Goal: Task Accomplishment & Management: Complete application form

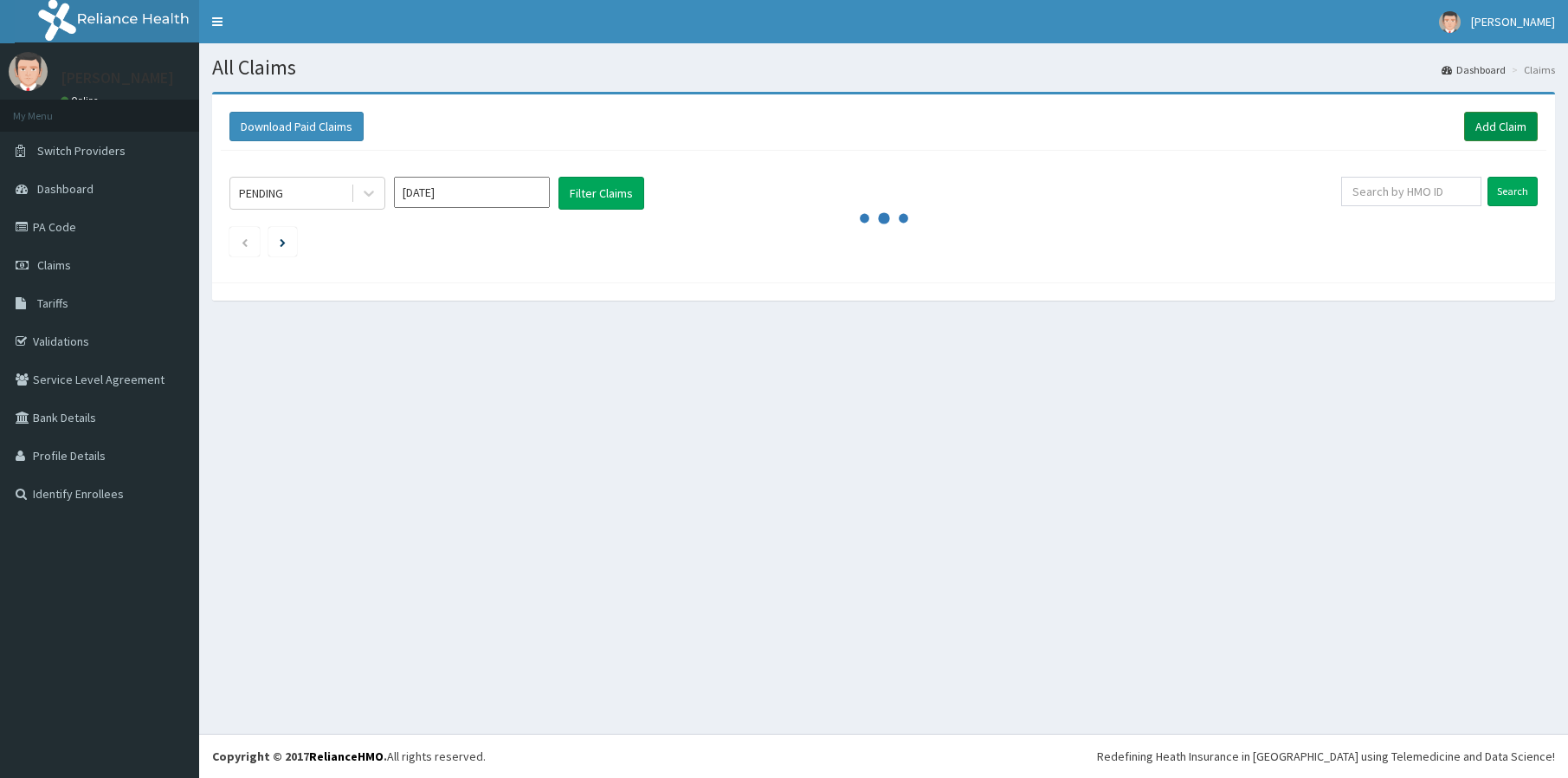
click at [1508, 130] on link "Add Claim" at bounding box center [1500, 127] width 74 height 29
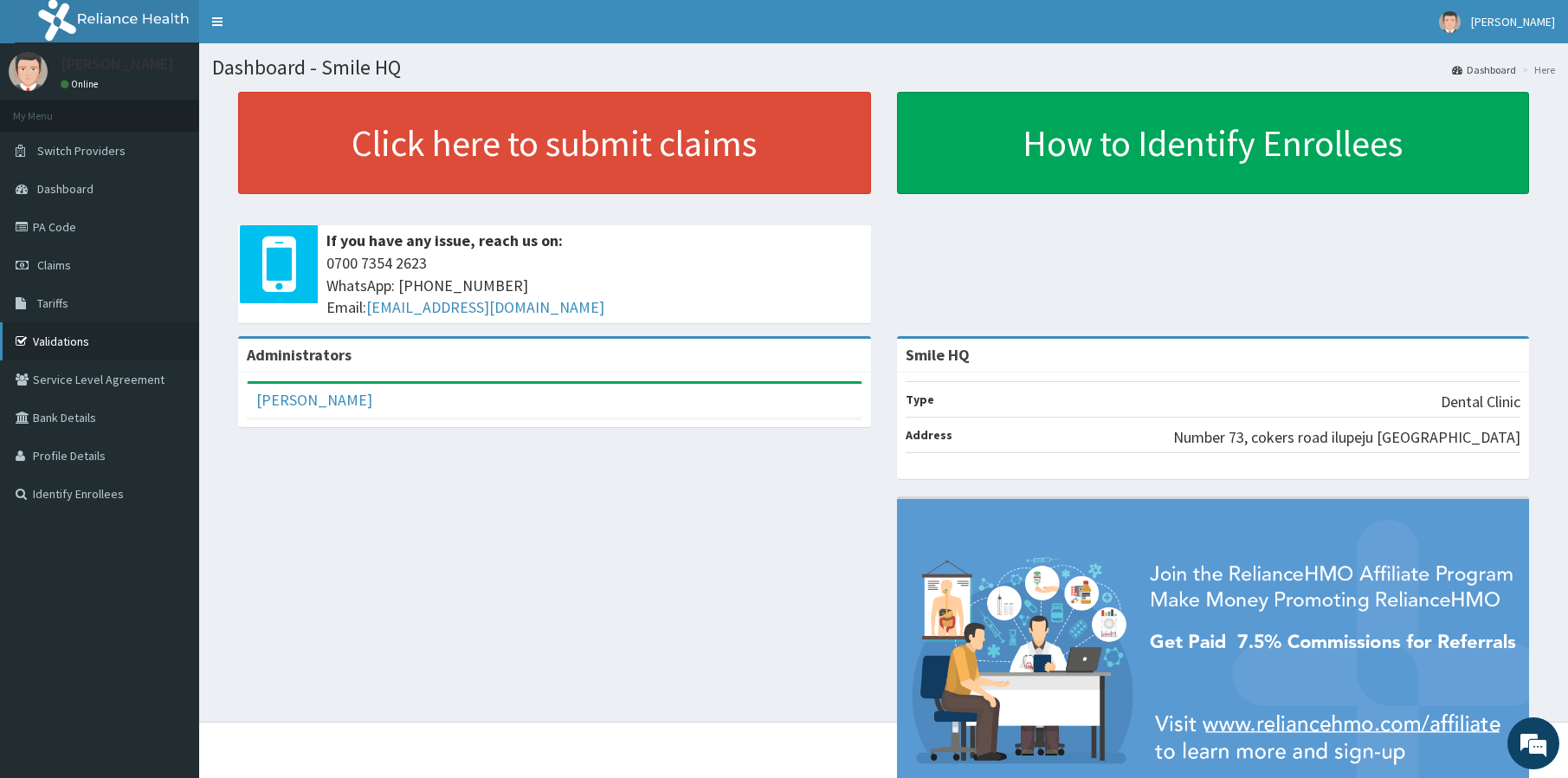
click at [72, 350] on link "Validations" at bounding box center [99, 341] width 199 height 38
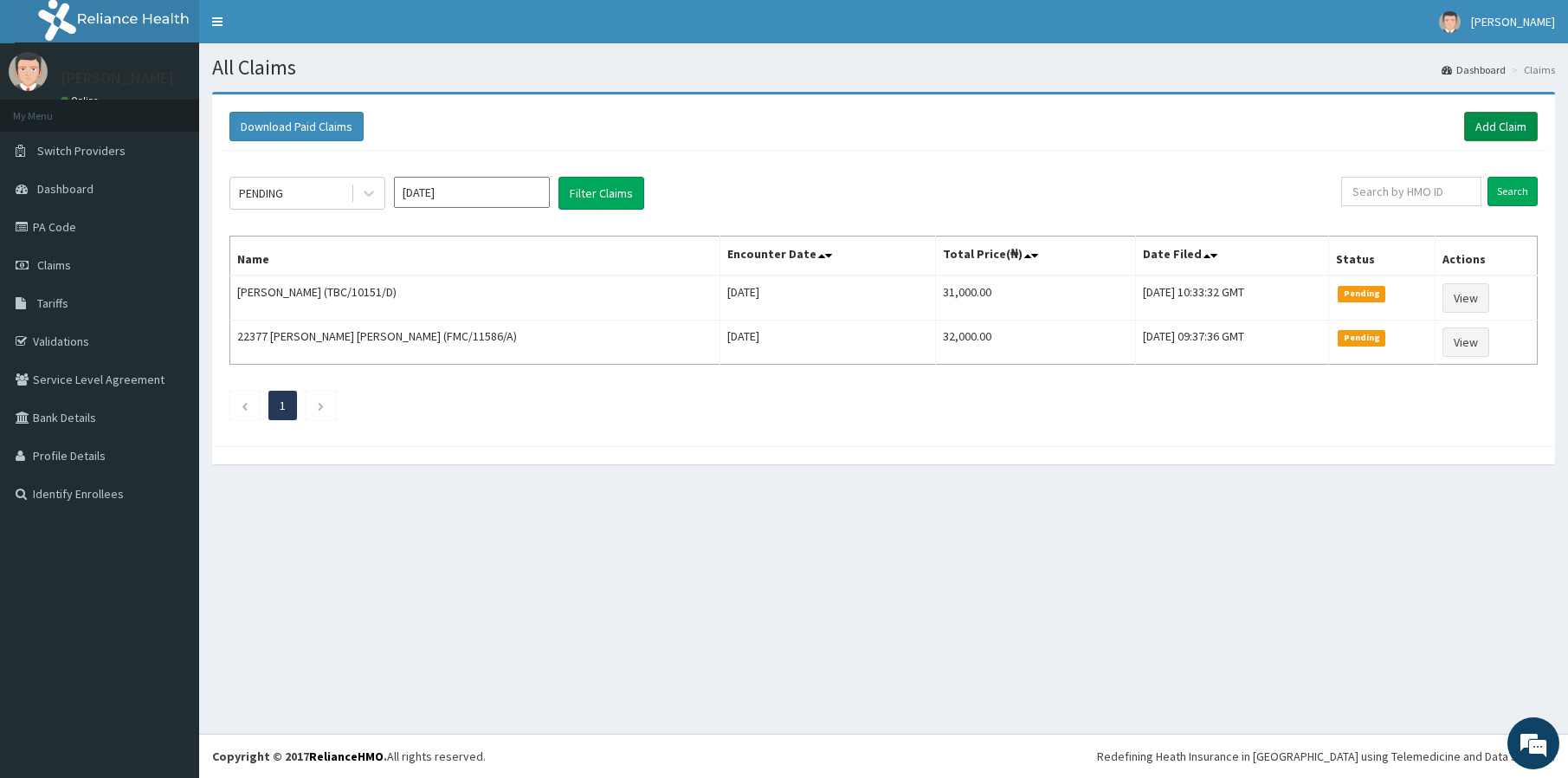
click at [1502, 119] on link "Add Claim" at bounding box center [1500, 127] width 74 height 29
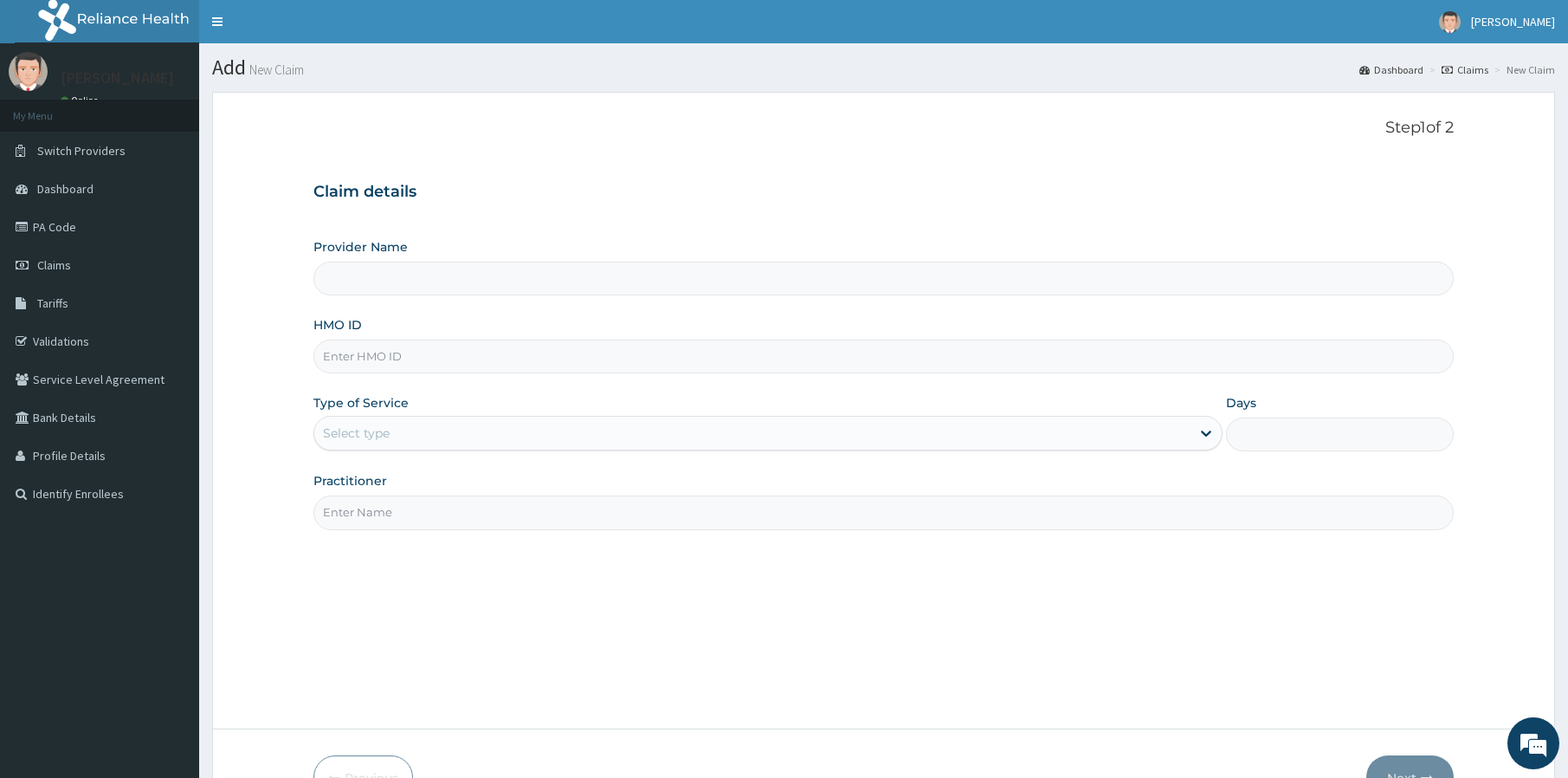
drag, startPoint x: 341, startPoint y: 350, endPoint x: 360, endPoint y: 352, distance: 19.1
click at [360, 352] on input "HMO ID" at bounding box center [883, 357] width 1140 height 33
type input "Smile HQ"
type input "DER/10052/A"
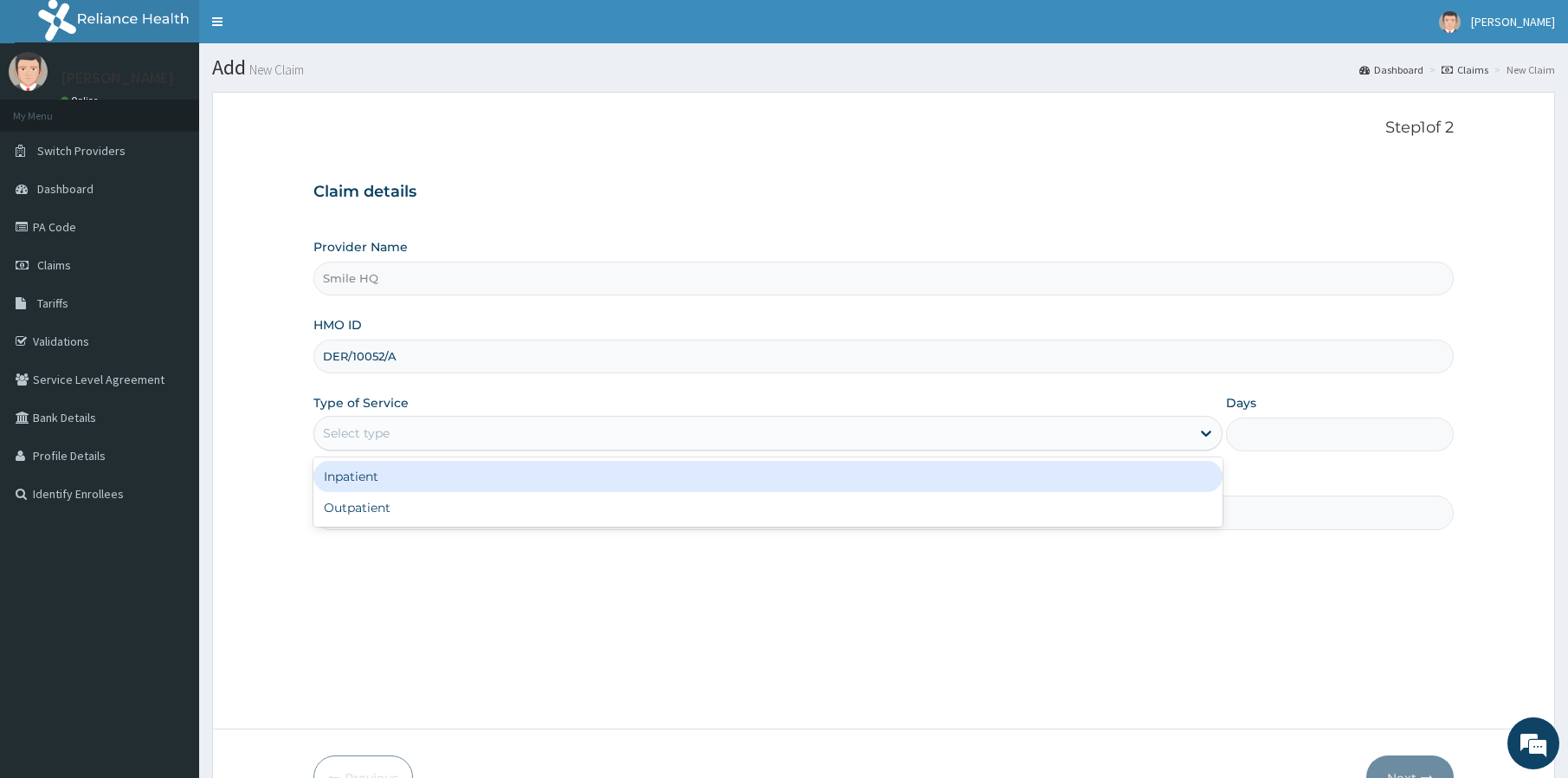
click at [388, 446] on div "Select type" at bounding box center [752, 433] width 876 height 28
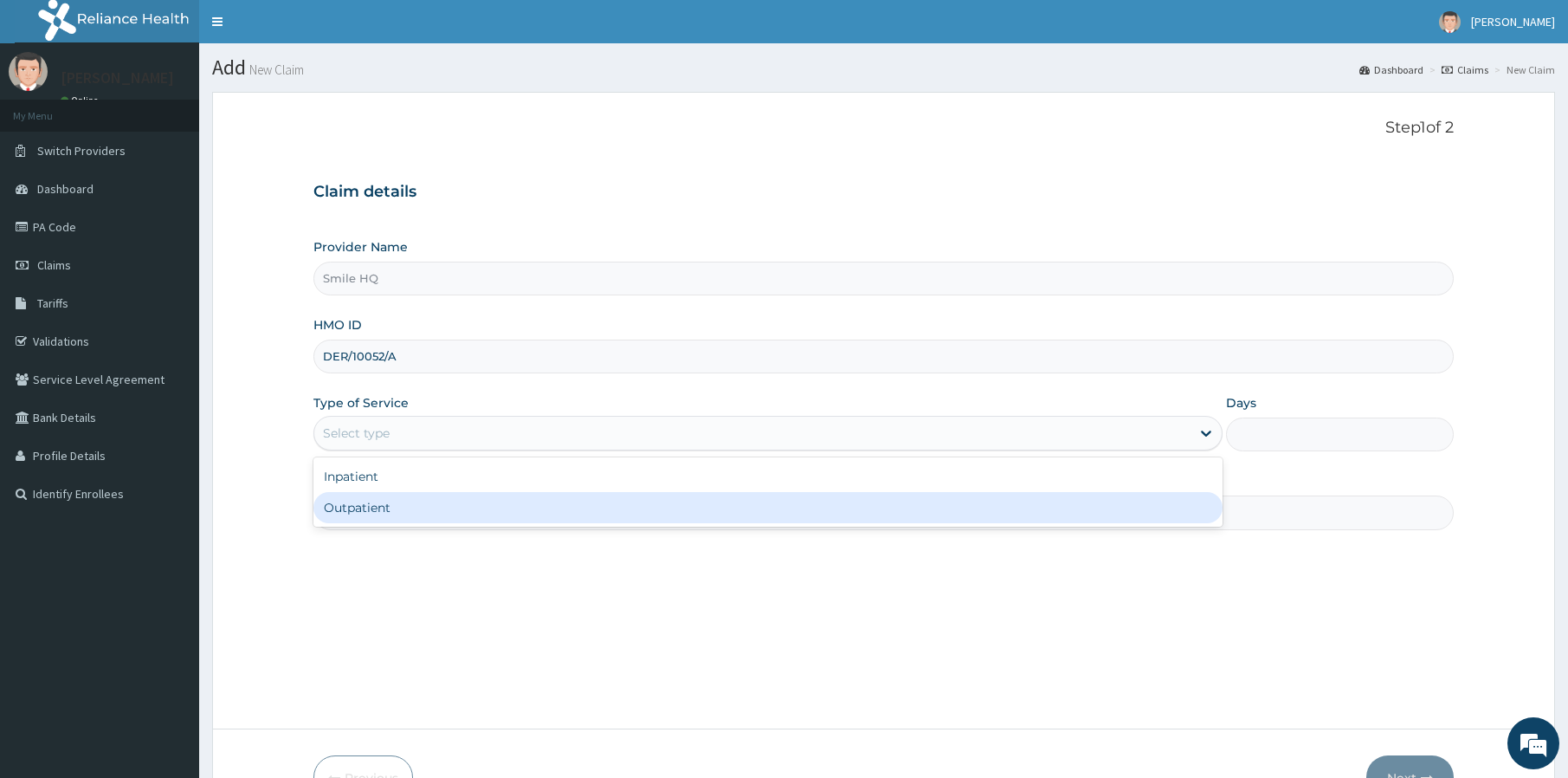
click at [412, 524] on div "Inpatient Outpatient" at bounding box center [768, 492] width 909 height 70
click at [382, 501] on div "Outpatient" at bounding box center [768, 508] width 909 height 31
type input "1"
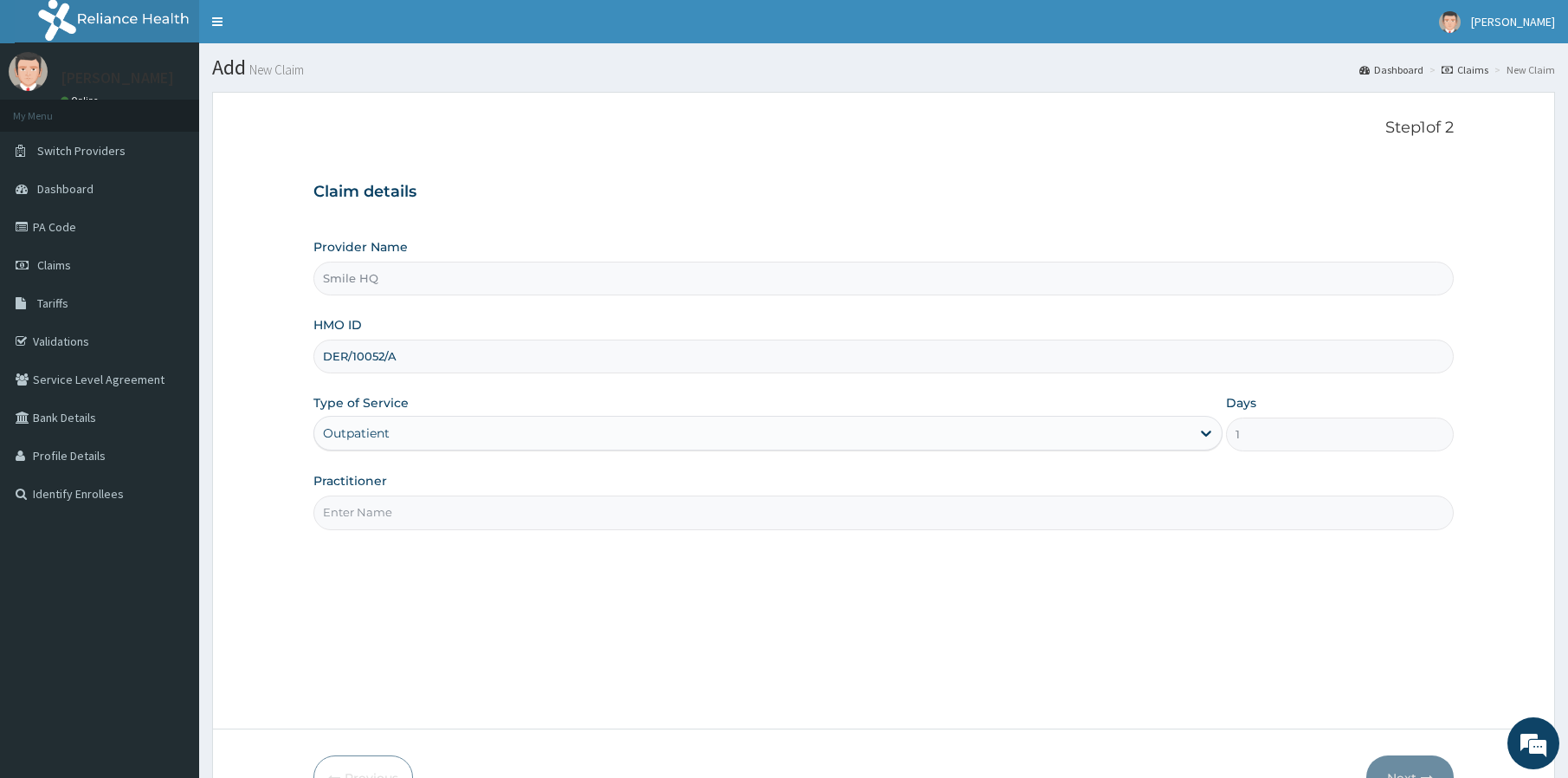
click at [379, 506] on input "Practitioner" at bounding box center [883, 512] width 1140 height 33
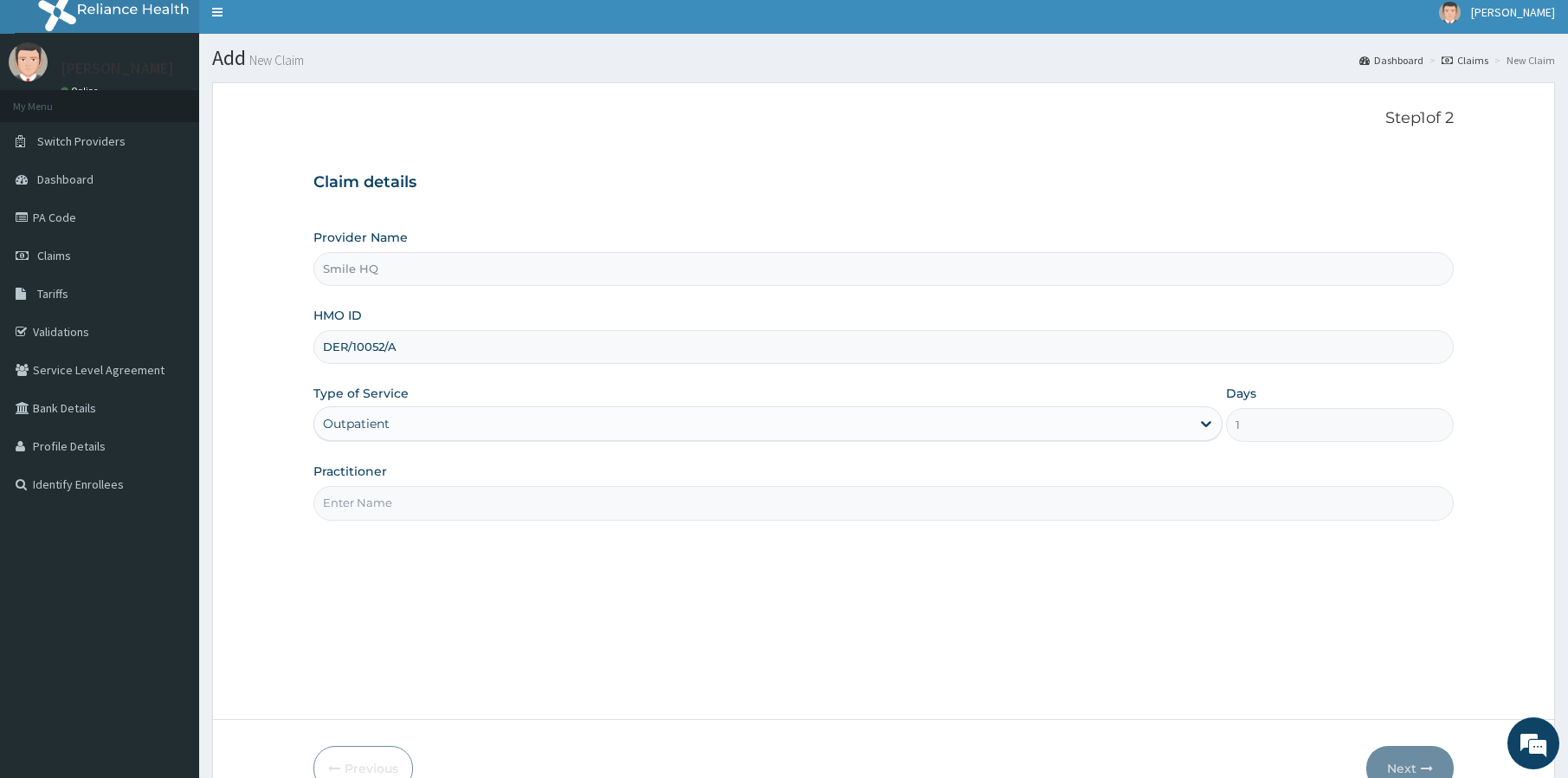
scroll to position [12, 0]
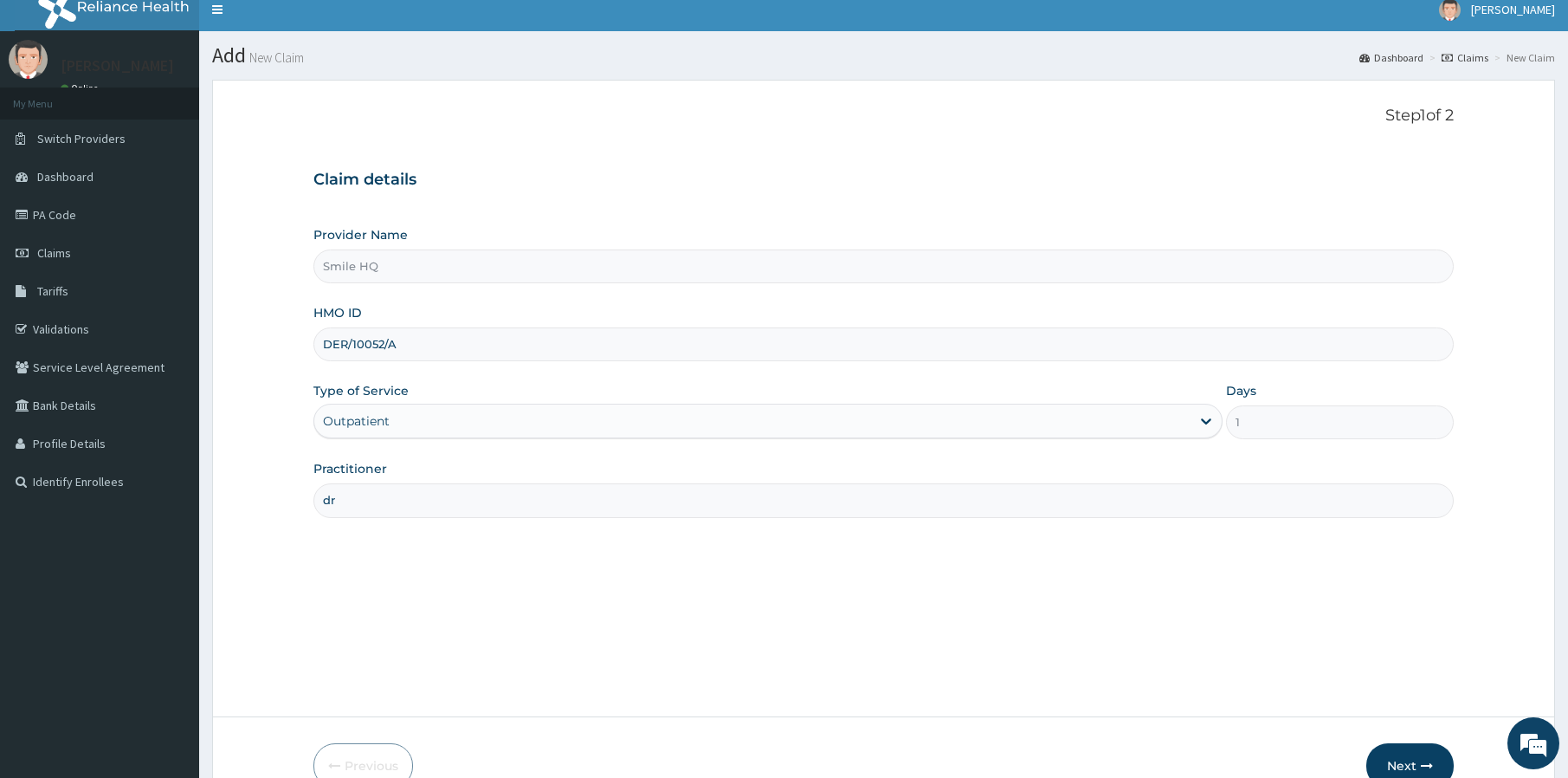
type input "d"
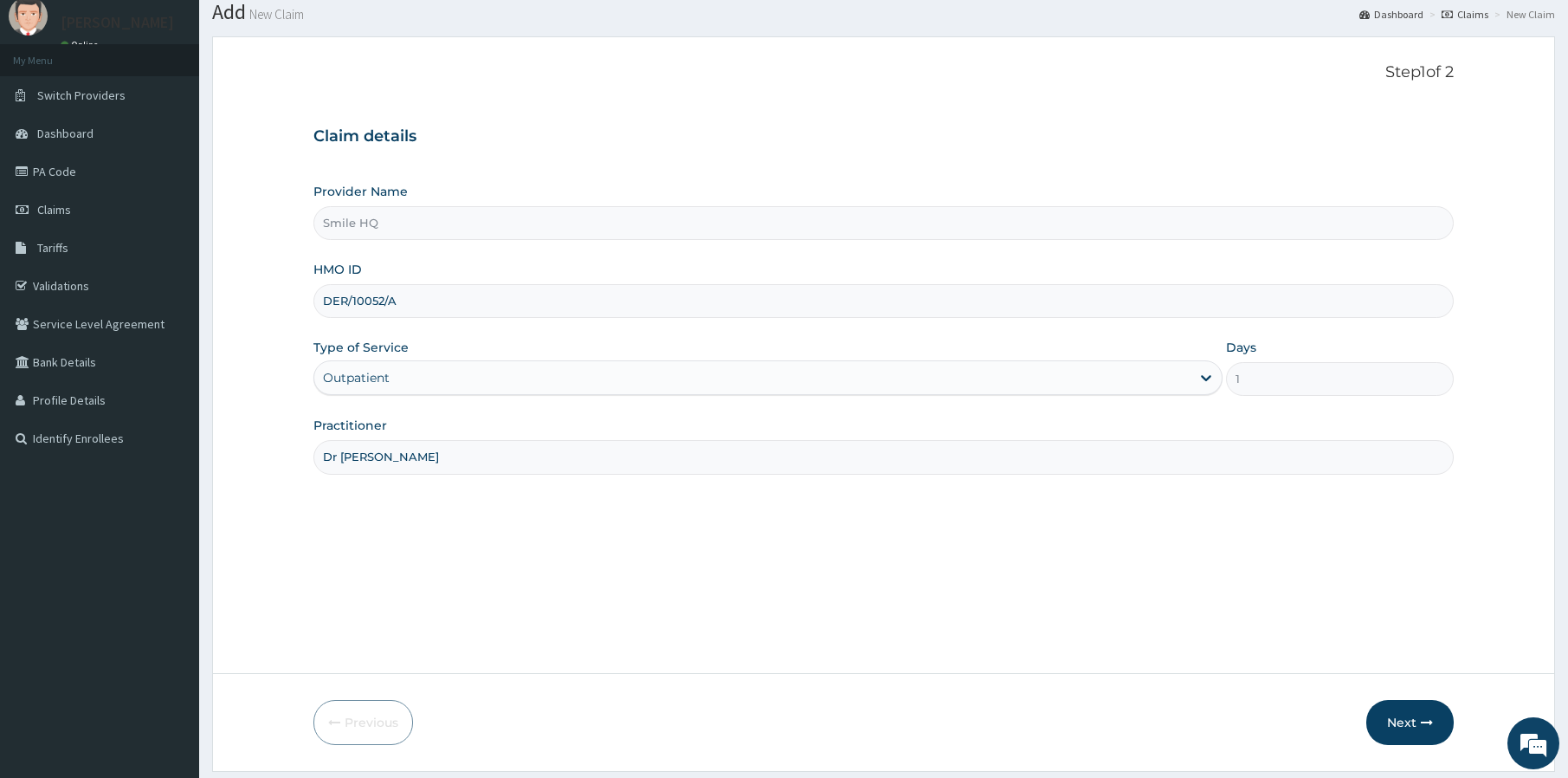
scroll to position [106, 0]
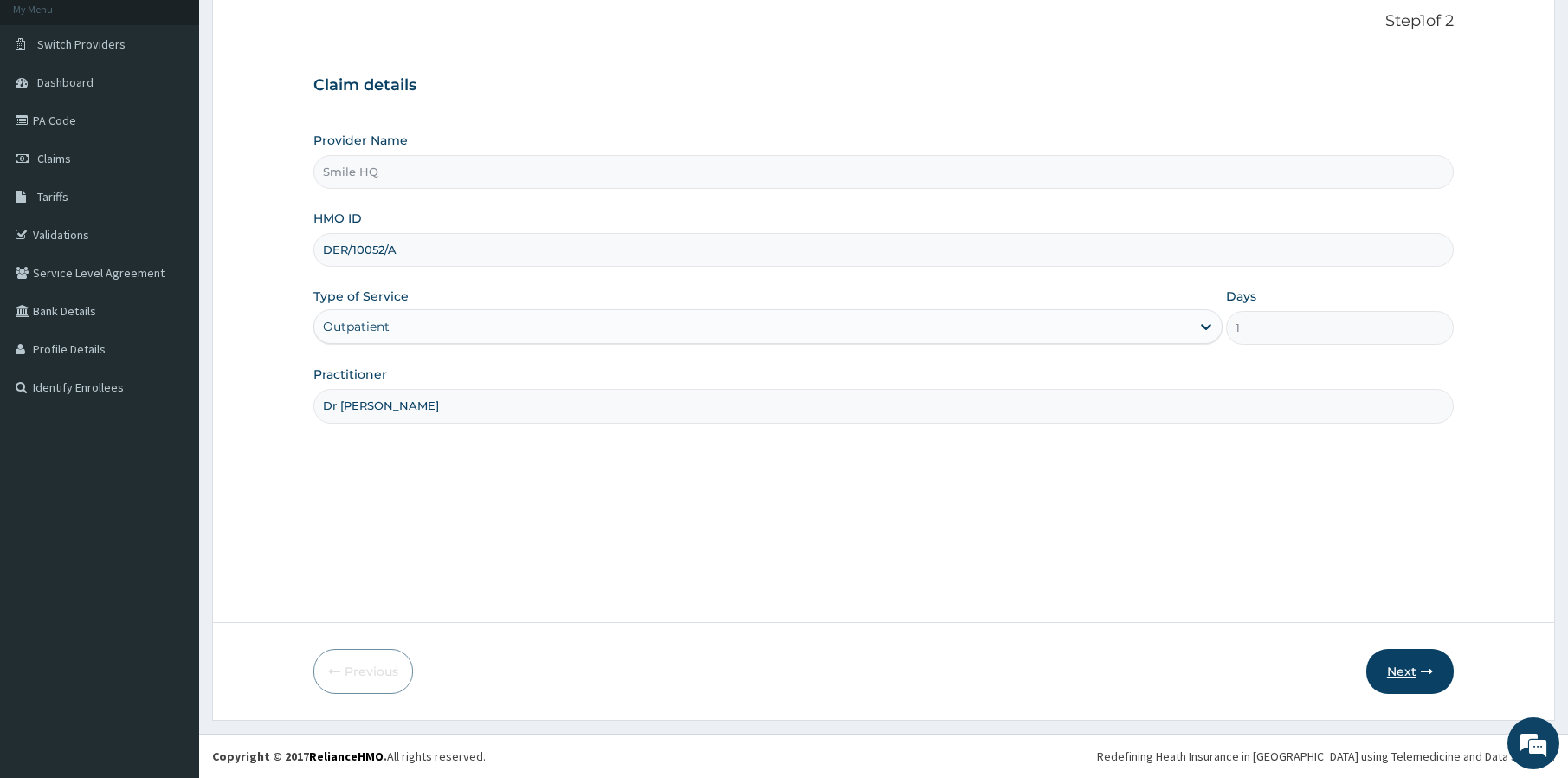
type input "Dr somto"
click at [1413, 666] on button "Next" at bounding box center [1410, 672] width 87 height 45
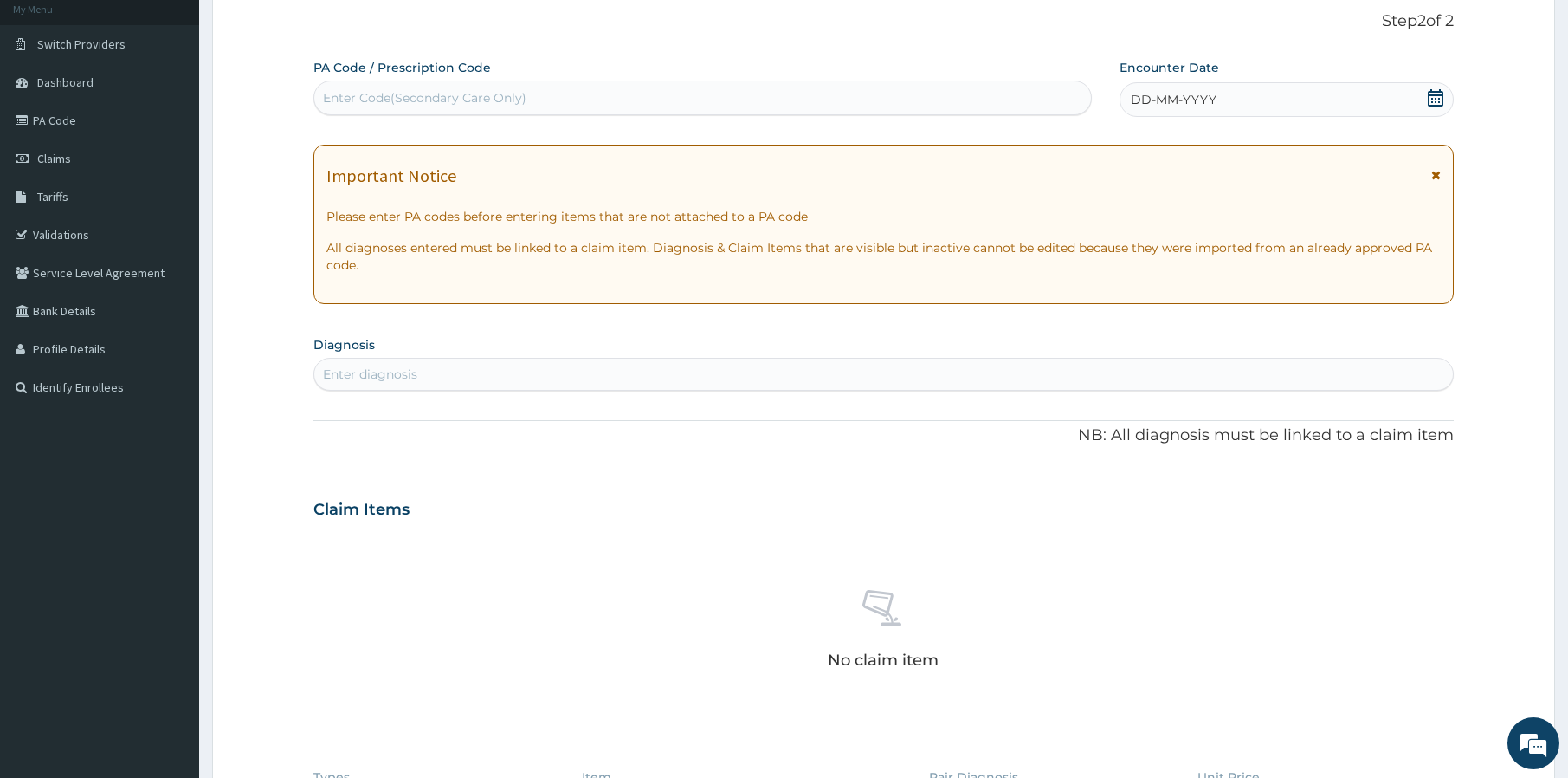
click at [382, 115] on div "PA Code / Prescription Code Enter Code(Secondary Care Only)" at bounding box center [702, 87] width 779 height 58
click at [382, 115] on div "Enter Code(Secondary Care Only)" at bounding box center [702, 97] width 779 height 34
click at [358, 84] on div "Enter Code(Secondary Care Only)" at bounding box center [702, 96] width 777 height 28
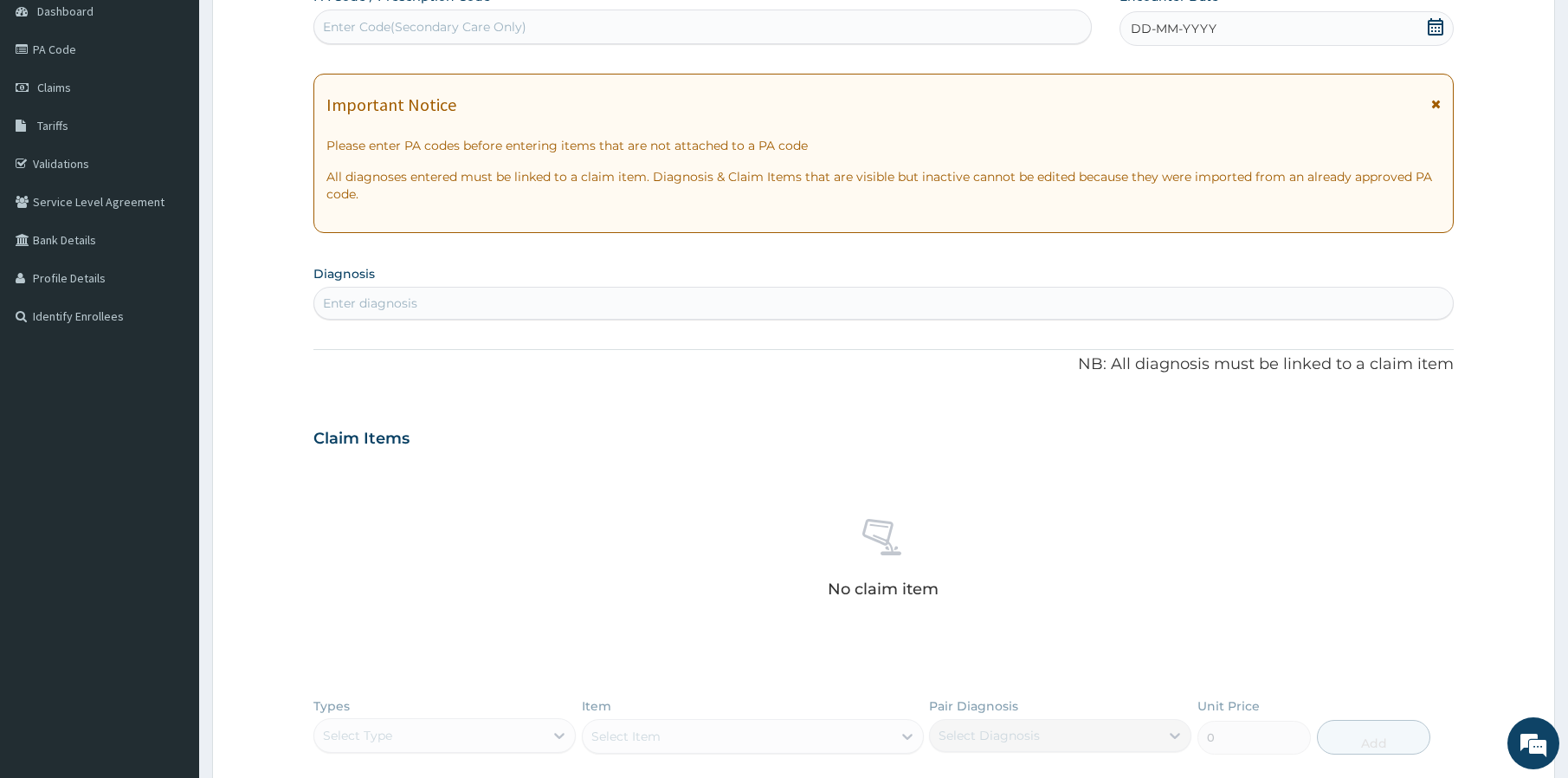
scroll to position [180, 0]
paste input "PA/B5BB32"
type input "PA/B5BB32"
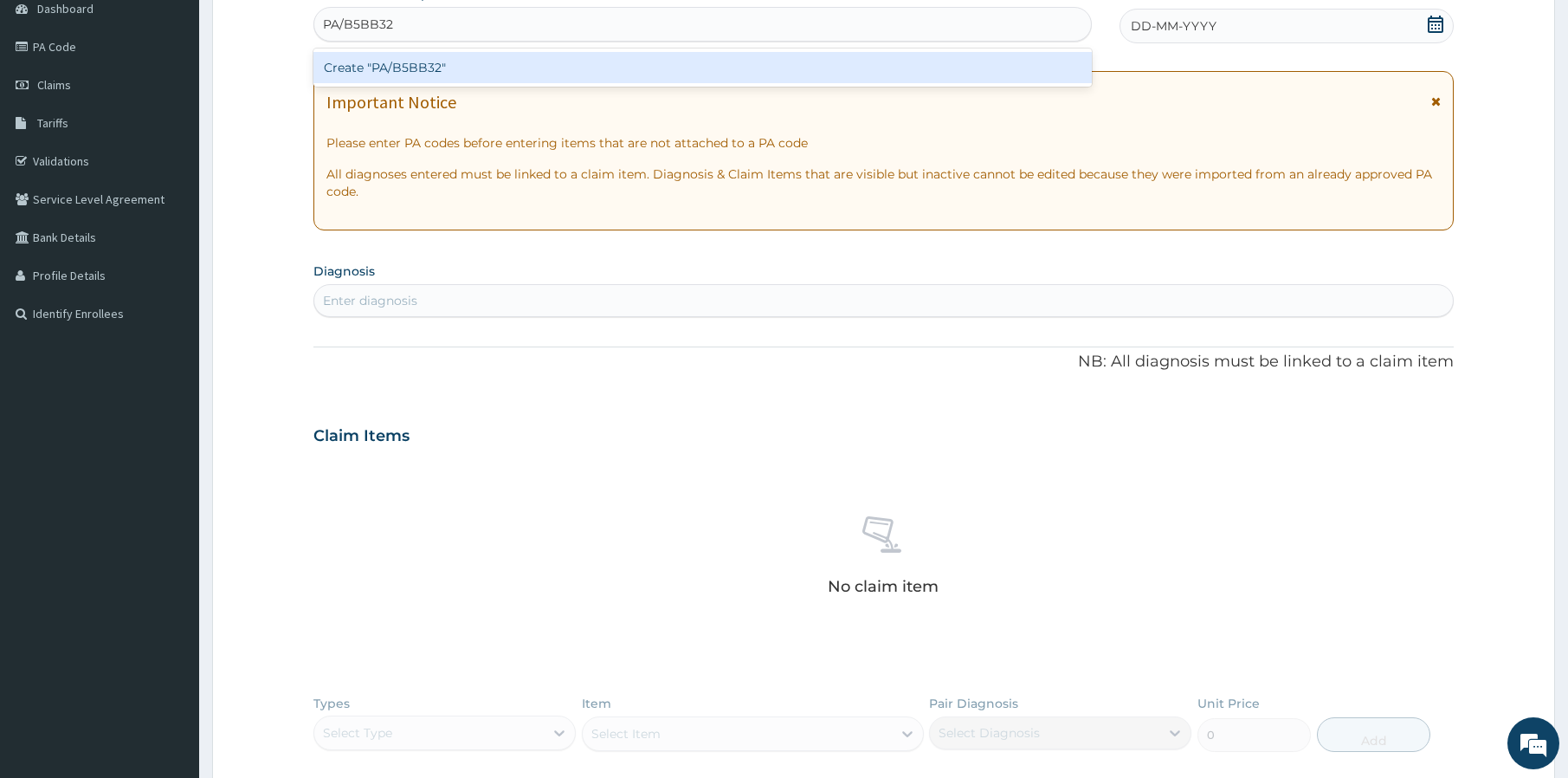
click at [609, 70] on div "Create "PA/B5BB32"" at bounding box center [702, 68] width 779 height 31
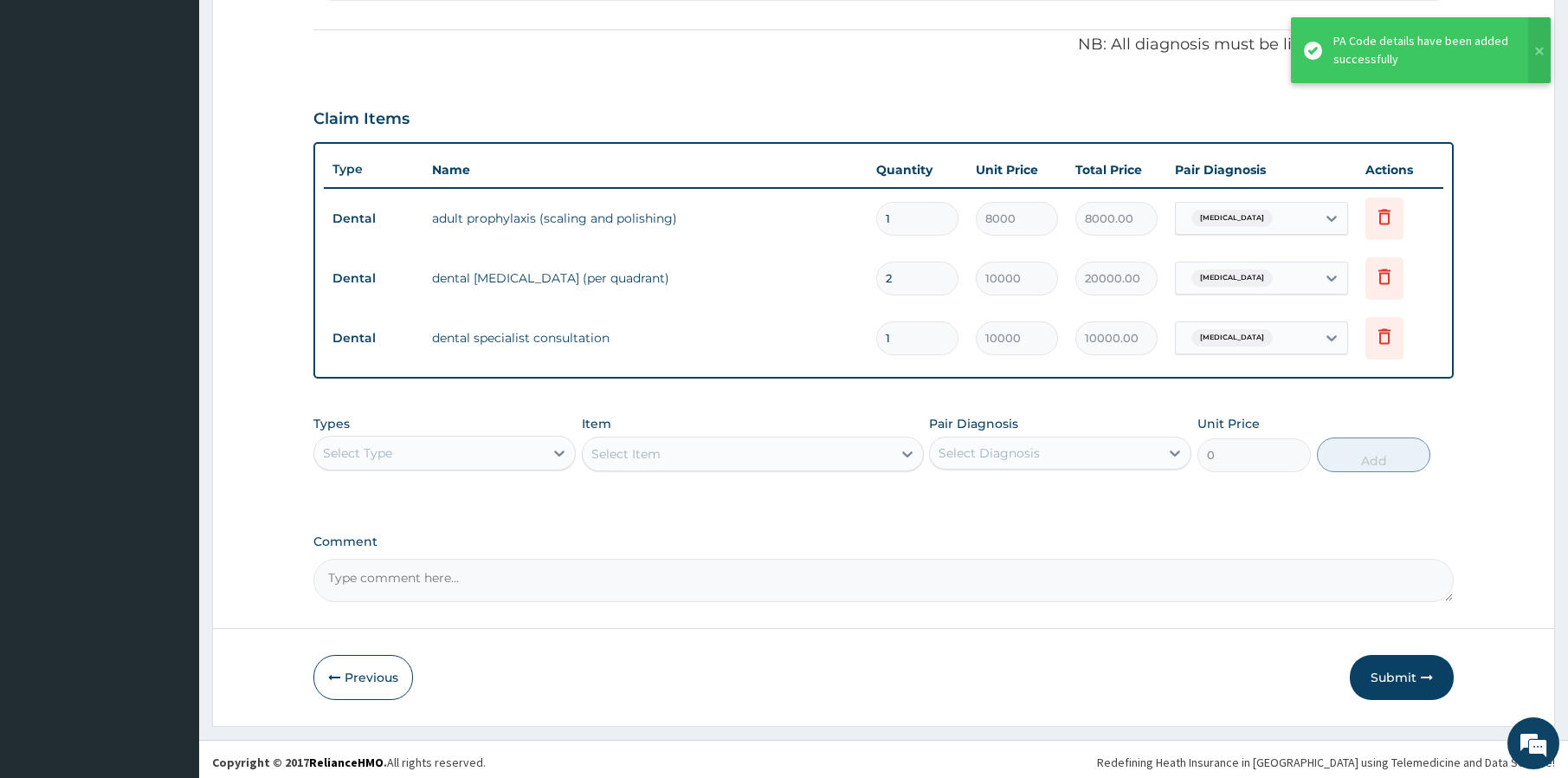
scroll to position [509, 0]
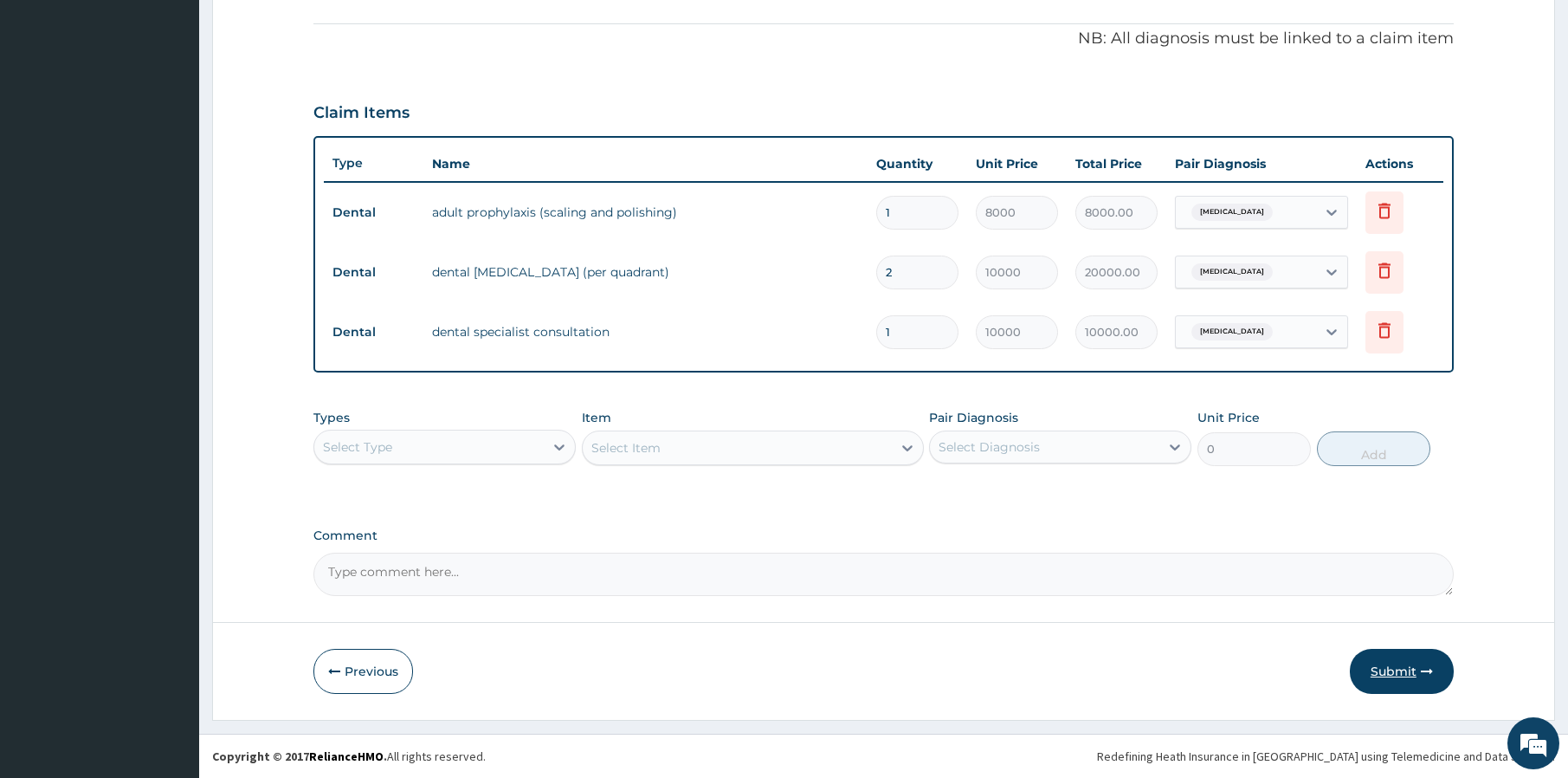
click at [1404, 693] on form "Step 2 of 2 PA Code / Prescription Code PA/B5BB32 Encounter Date 15-09-2025 Imp…" at bounding box center [884, 151] width 1343 height 1137
drag, startPoint x: 1392, startPoint y: 667, endPoint x: 1389, endPoint y: 657, distance: 10.4
click at [1387, 658] on button "Submit" at bounding box center [1402, 672] width 104 height 45
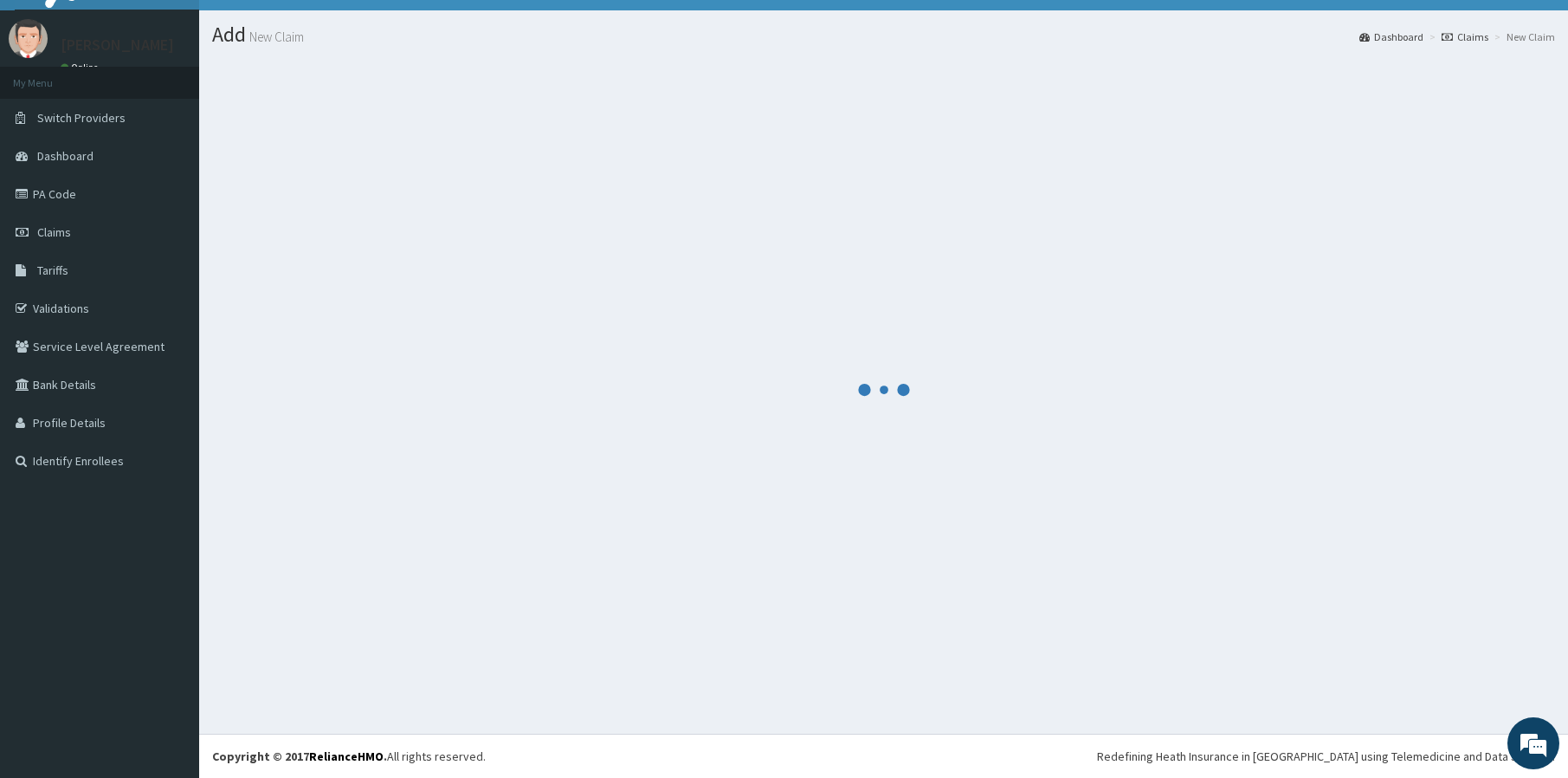
scroll to position [32, 0]
